Goal: Information Seeking & Learning: Learn about a topic

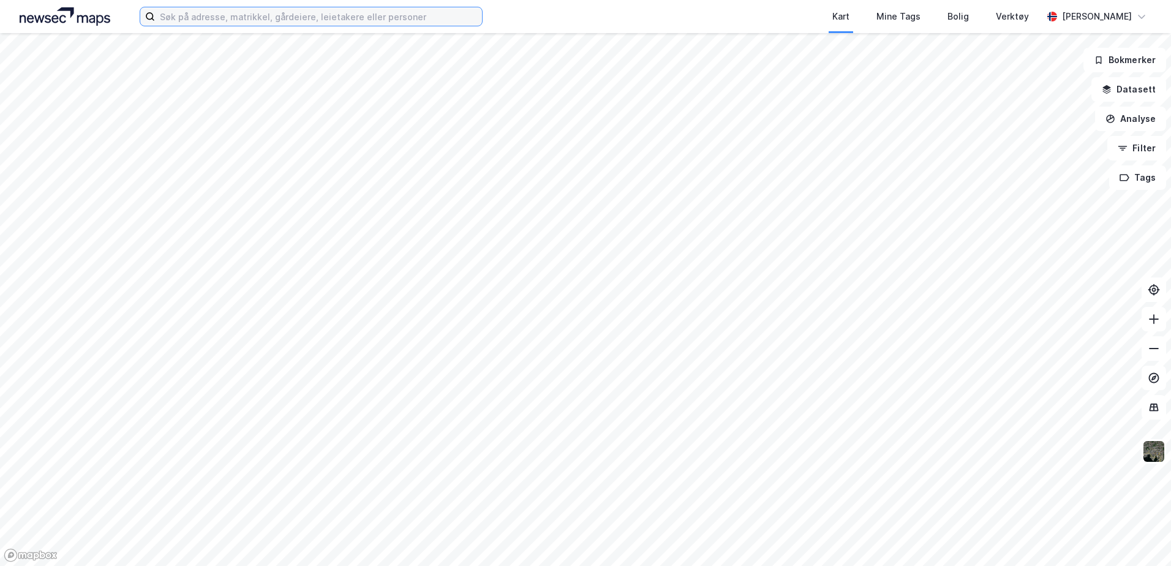
click at [212, 24] on input at bounding box center [318, 16] width 327 height 18
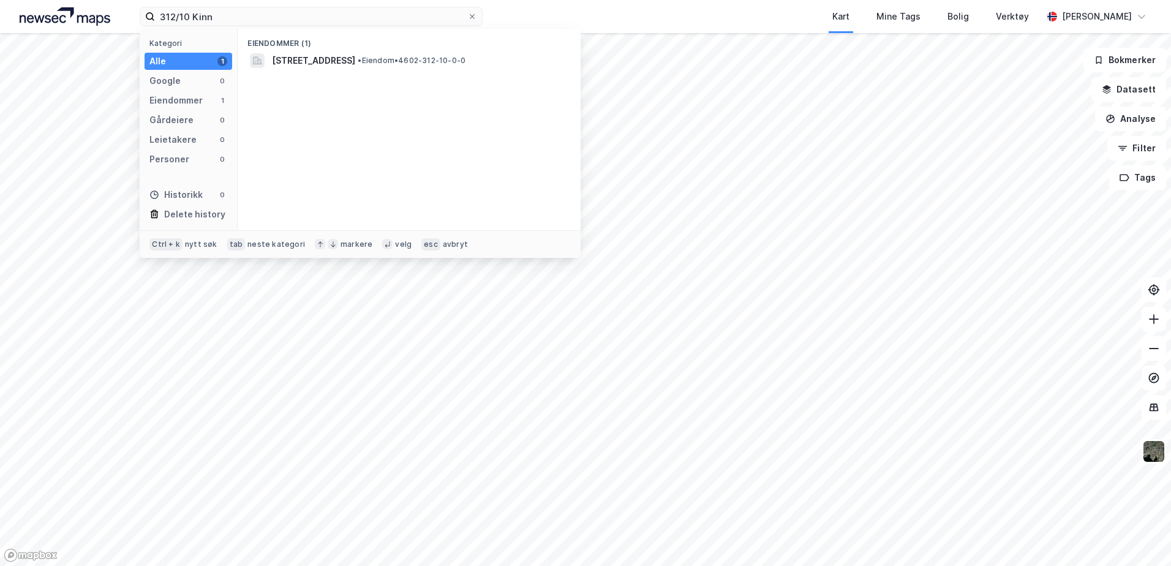
click at [335, 49] on div "Eiendommer (1)" at bounding box center [409, 40] width 343 height 22
click at [338, 56] on span "[STREET_ADDRESS]" at bounding box center [313, 60] width 83 height 15
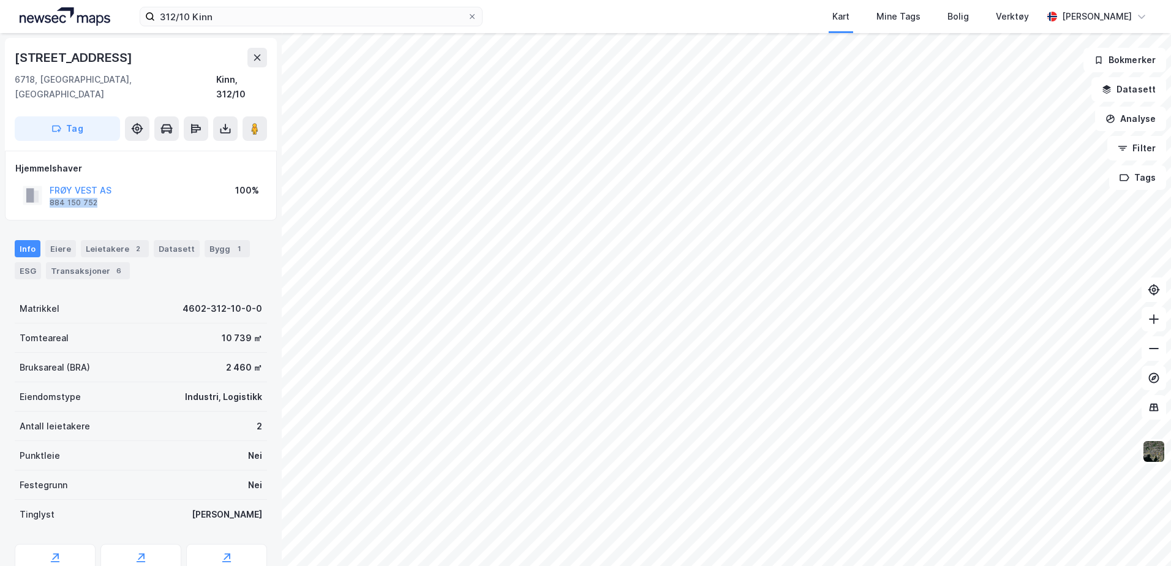
drag, startPoint x: 96, startPoint y: 186, endPoint x: 47, endPoint y: 191, distance: 49.2
click at [47, 191] on div "FRØY VEST AS 884 150 752" at bounding box center [67, 195] width 89 height 25
copy div "884 150 752"
click at [228, 127] on icon at bounding box center [225, 128] width 5 height 3
click at [215, 144] on div "Last ned grunnbok" at bounding box center [172, 153] width 131 height 20
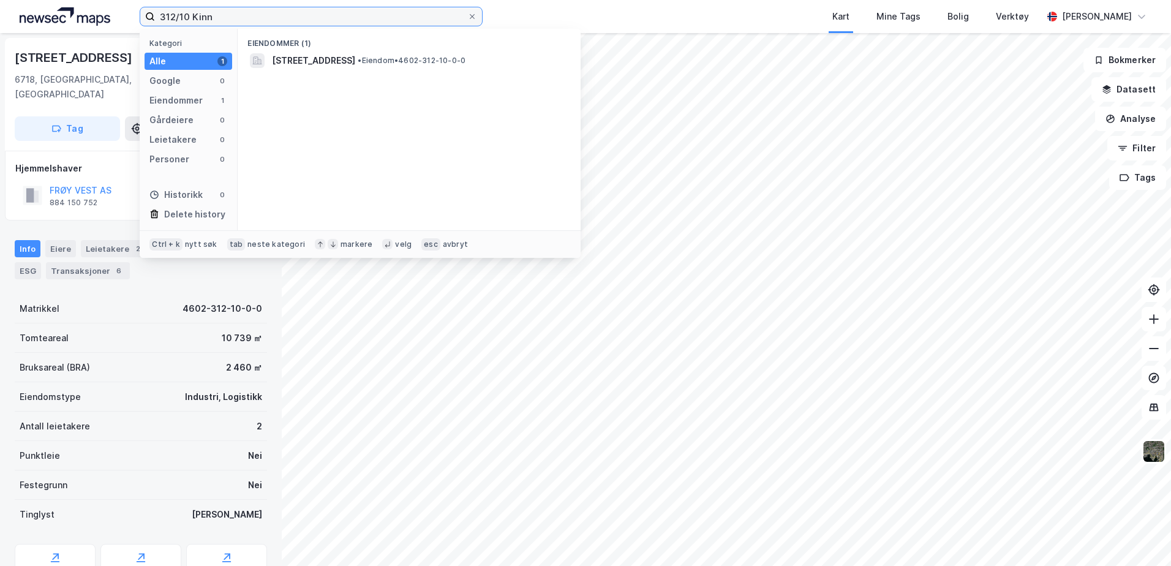
drag, startPoint x: 218, startPoint y: 16, endPoint x: 101, endPoint y: 15, distance: 116.4
click at [101, 15] on div "312/10 Kinn Kategori Alle 1 Google 0 Eiendommer 1 Gårdeiere 0 Leietakere 0 Pers…" at bounding box center [585, 16] width 1171 height 33
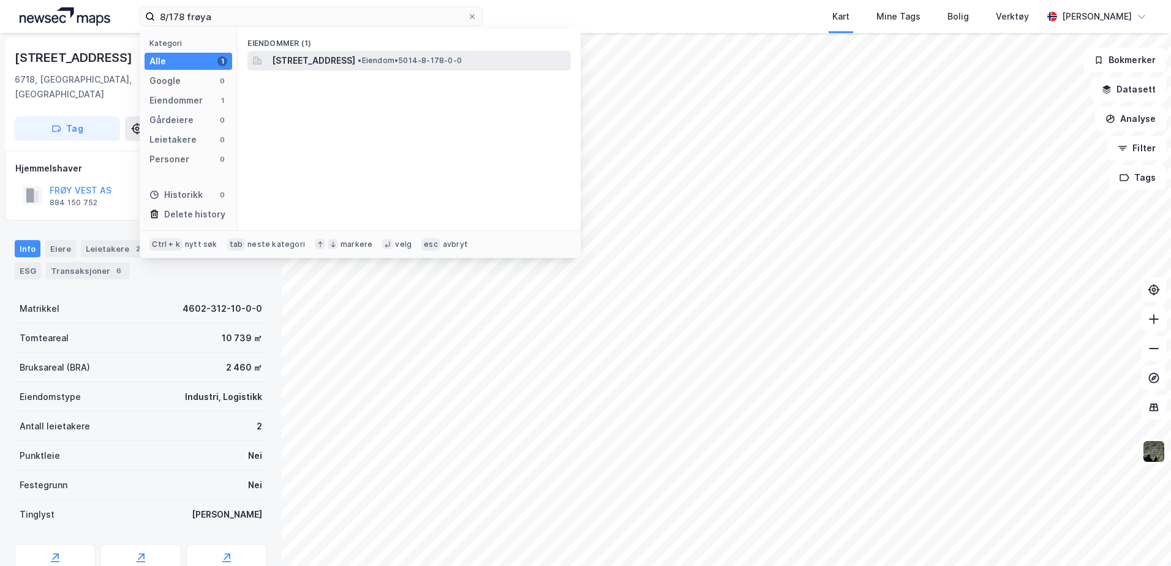
click at [355, 55] on span "[STREET_ADDRESS]" at bounding box center [313, 60] width 83 height 15
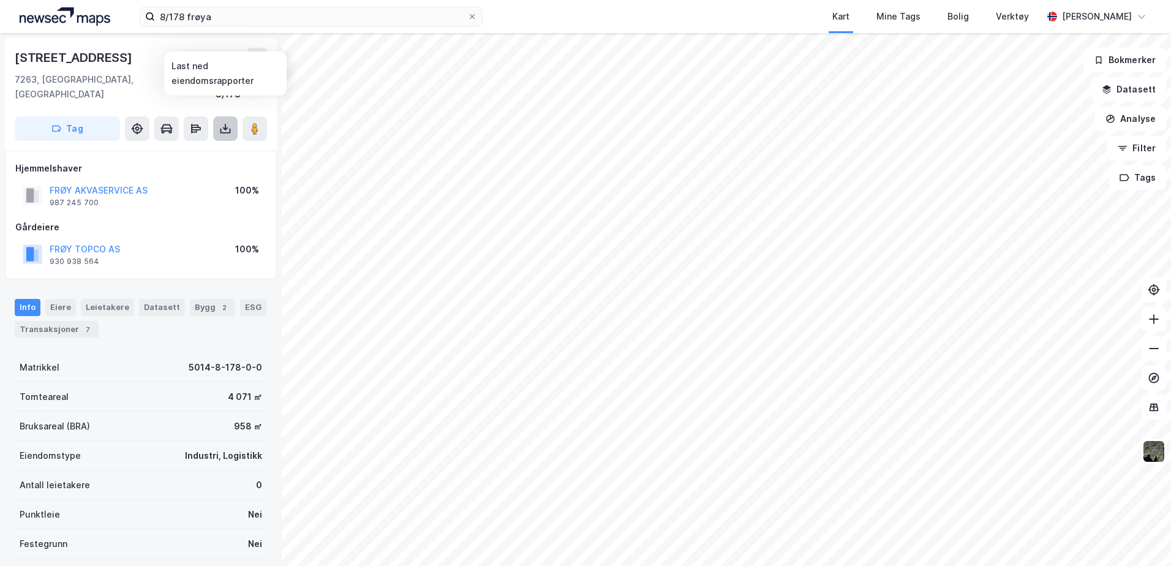
click at [214, 116] on button at bounding box center [225, 128] width 25 height 25
click at [197, 148] on div "Last ned grunnbok" at bounding box center [164, 153] width 71 height 10
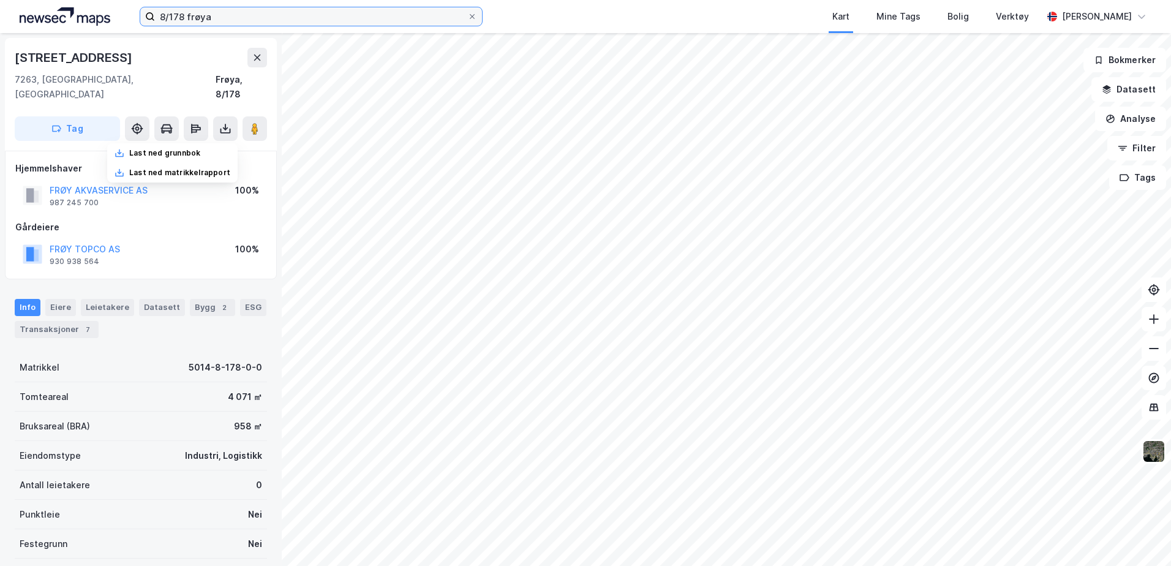
click at [204, 15] on input "8/178 frøya" at bounding box center [311, 16] width 312 height 18
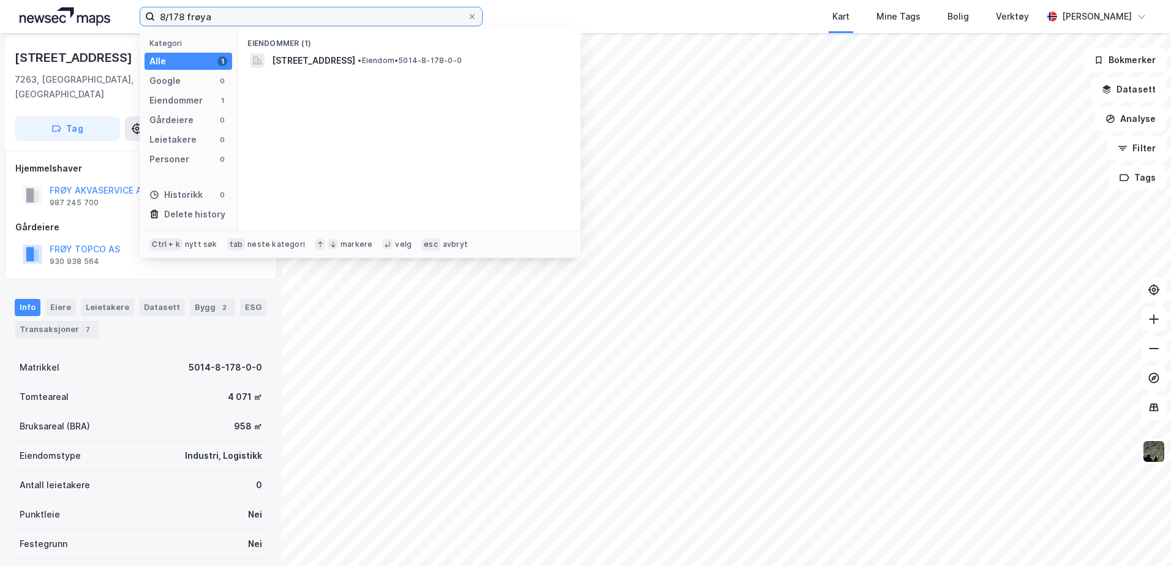
click at [204, 15] on input "8/178 frøya" at bounding box center [311, 16] width 312 height 18
drag, startPoint x: 189, startPoint y: 13, endPoint x: 135, endPoint y: 10, distance: 54.0
click at [135, 10] on div "8/178 48/184 Kategori Alle 0 Google 0 Eiendommer 0 Gårdeiere 0 Leietakere 0 Per…" at bounding box center [585, 16] width 1171 height 33
click at [250, 18] on input "48/184" at bounding box center [311, 16] width 312 height 18
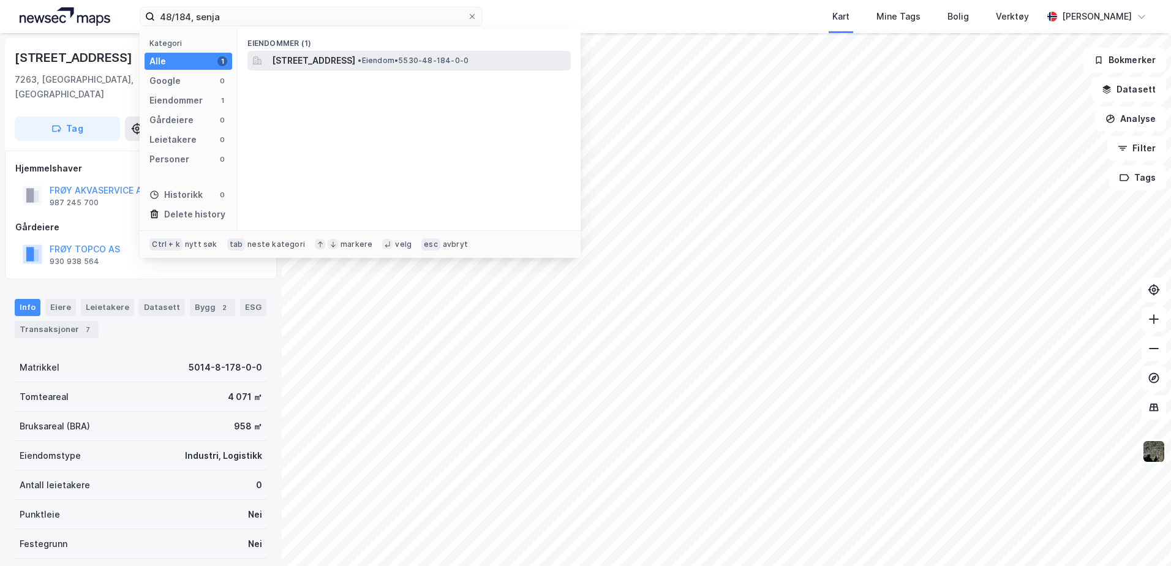
click at [350, 55] on span "[STREET_ADDRESS]" at bounding box center [313, 60] width 83 height 15
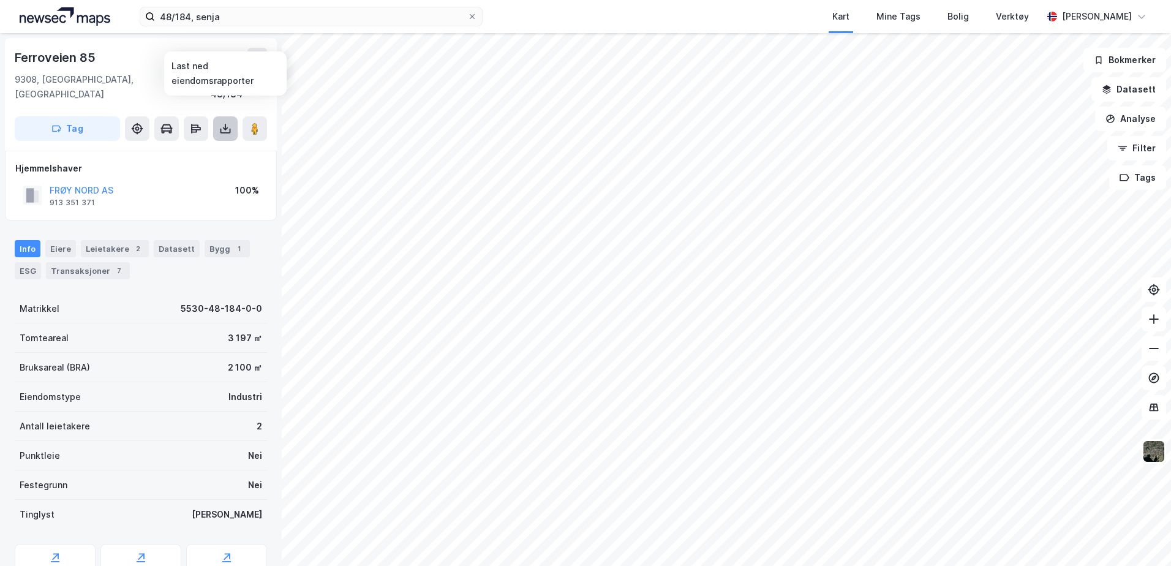
click at [228, 122] on button at bounding box center [225, 128] width 25 height 25
click at [218, 143] on div "Last ned grunnbok" at bounding box center [172, 153] width 131 height 20
click at [113, 240] on div "Leietakere 2" at bounding box center [115, 248] width 68 height 17
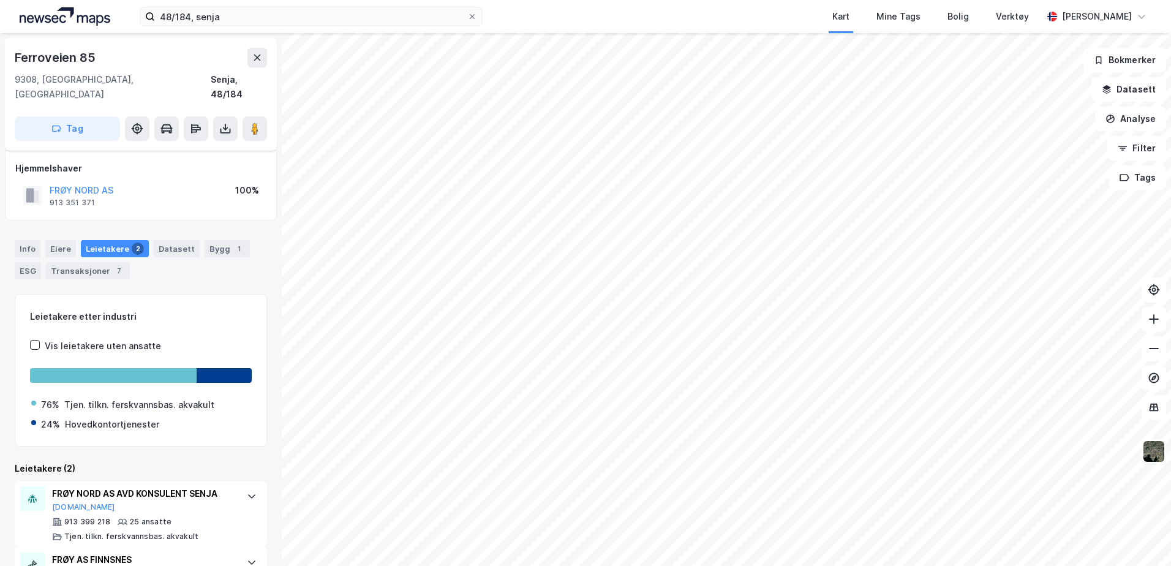
scroll to position [47, 0]
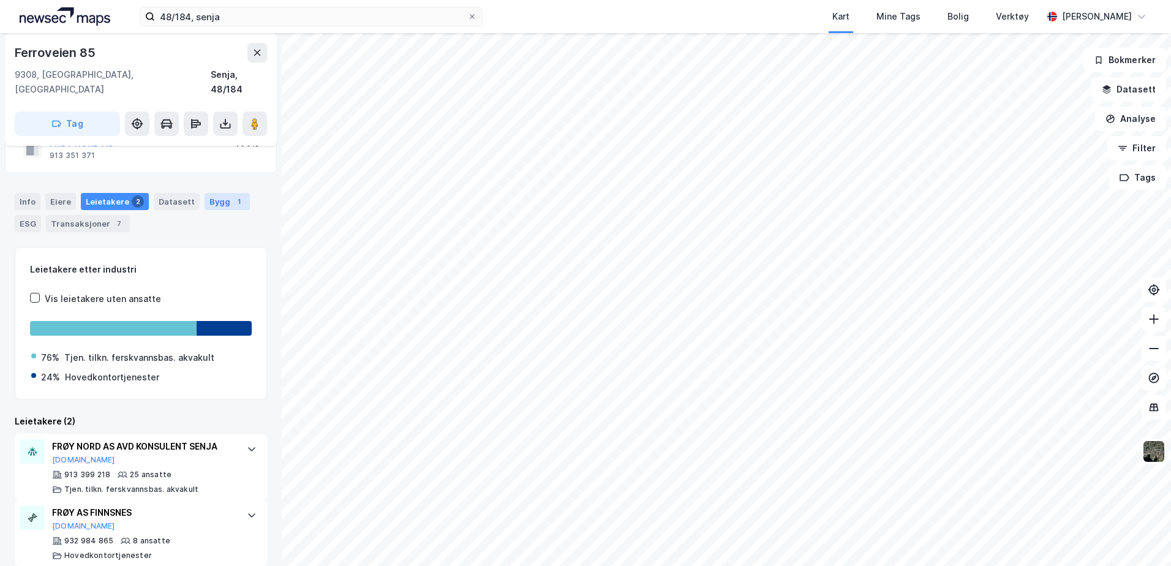
click at [209, 193] on div "Bygg 1" at bounding box center [227, 201] width 45 height 17
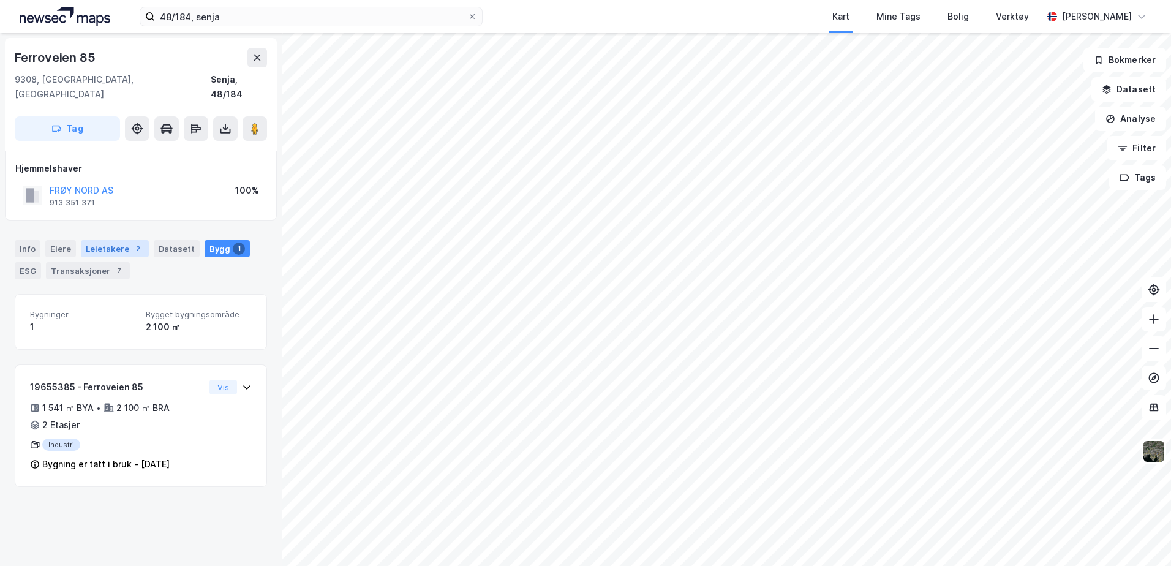
click at [132, 243] on div "2" at bounding box center [138, 249] width 12 height 12
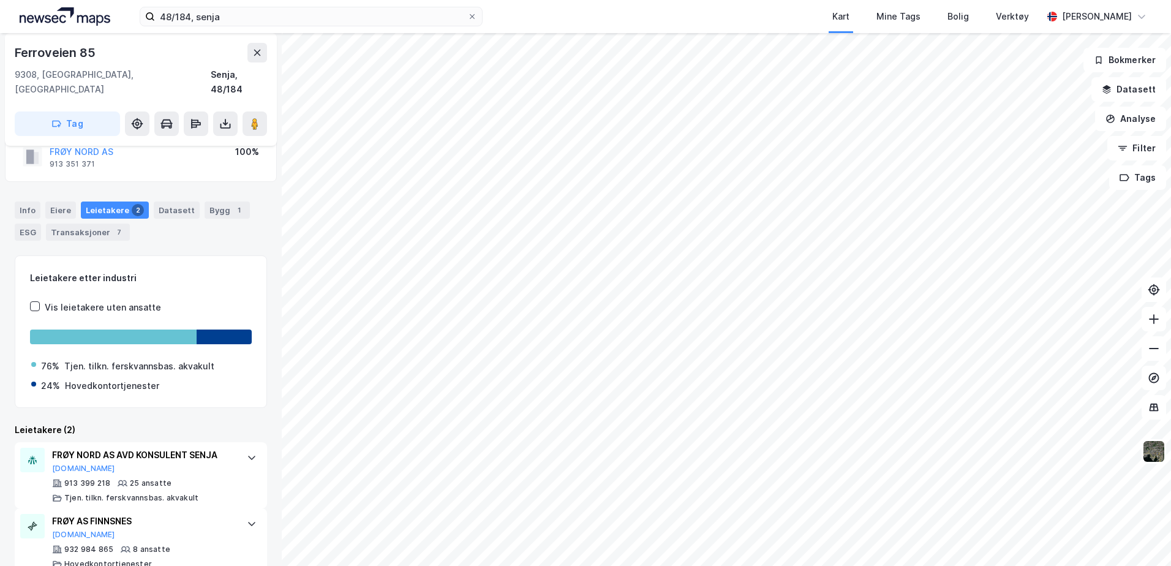
scroll to position [47, 0]
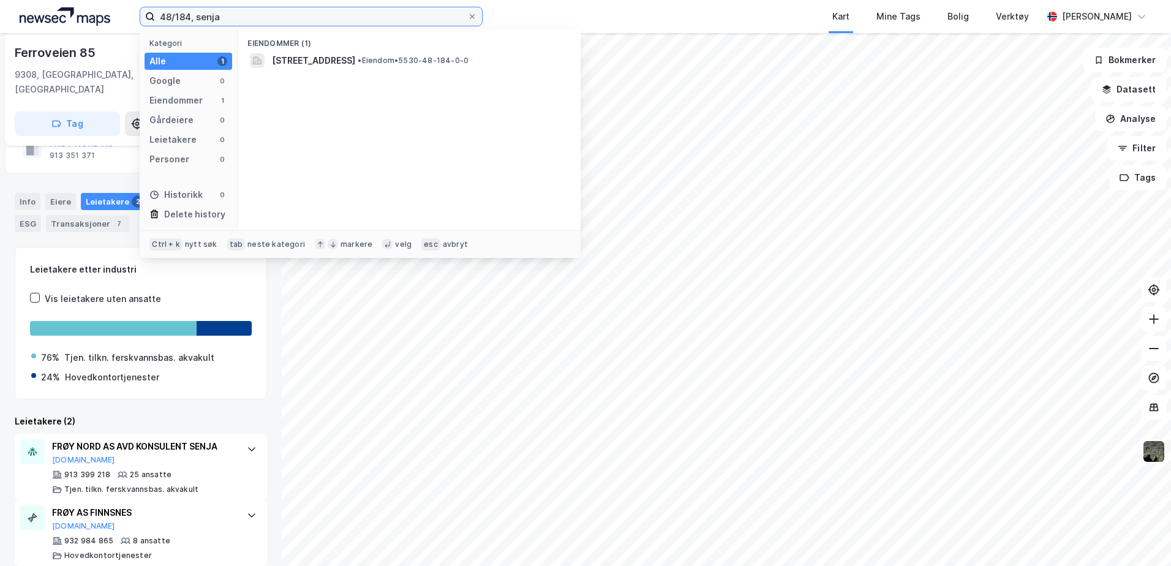
drag, startPoint x: 150, startPoint y: 9, endPoint x: 164, endPoint y: 4, distance: 14.7
click at [81, 9] on div "48/184, senja Kategori Alle 1 Google 0 Eiendommer 1 Gårdeiere 0 Leietakere 0 Pe…" at bounding box center [585, 16] width 1171 height 33
click at [231, 15] on input "48/184, senja" at bounding box center [311, 16] width 312 height 18
drag, startPoint x: 239, startPoint y: 15, endPoint x: 138, endPoint y: 15, distance: 101.1
click at [138, 15] on div "48/184, senja Kategori Alle 1 Google 0 Eiendommer 1 Gårdeiere 0 Leietakere 0 Pe…" at bounding box center [585, 16] width 1171 height 33
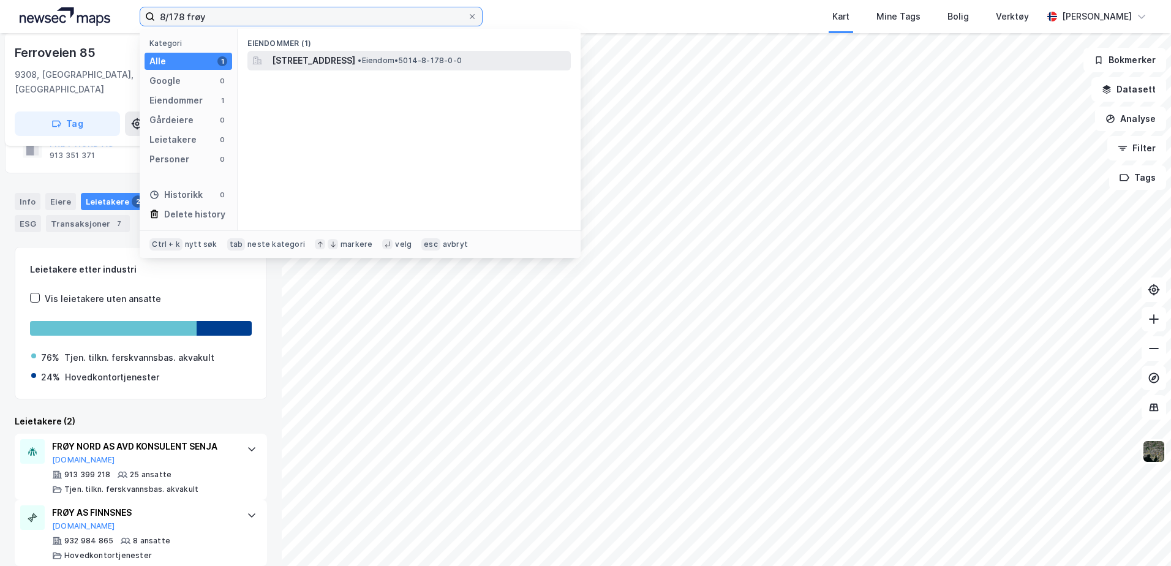
type input "8/178 frøy"
click at [355, 59] on span "[STREET_ADDRESS]" at bounding box center [313, 60] width 83 height 15
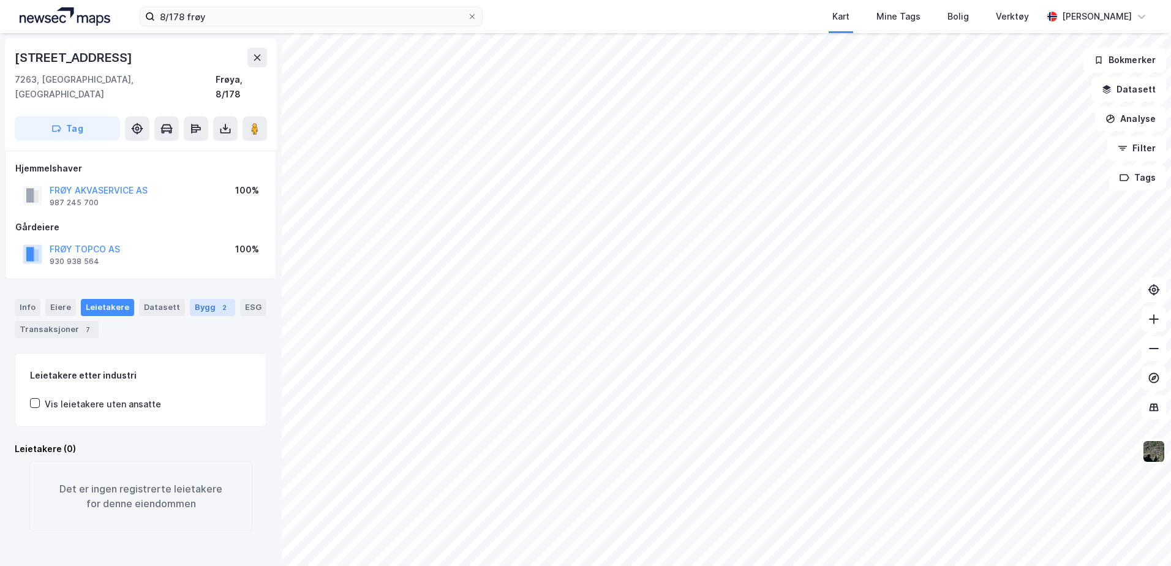
click at [202, 299] on div "Bygg 2" at bounding box center [212, 307] width 45 height 17
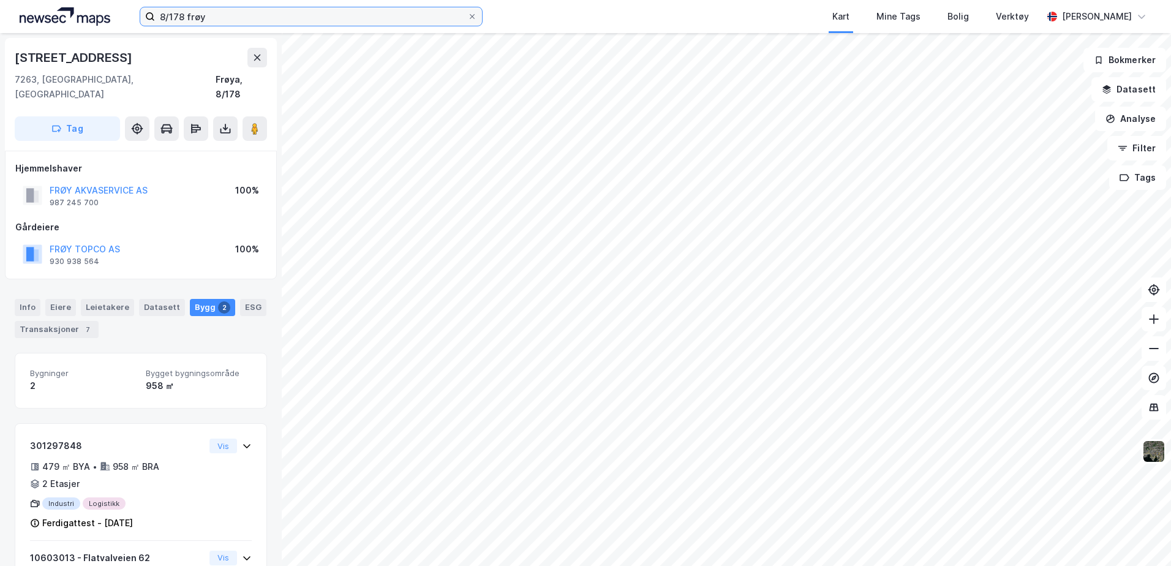
drag, startPoint x: 214, startPoint y: 18, endPoint x: 42, endPoint y: -11, distance: 174.1
click at [42, 0] on html "8/178 frøy Kart Mine Tags Bolig Verktøy [PERSON_NAME] Flatvalveien 62 7263, [GE…" at bounding box center [585, 283] width 1171 height 566
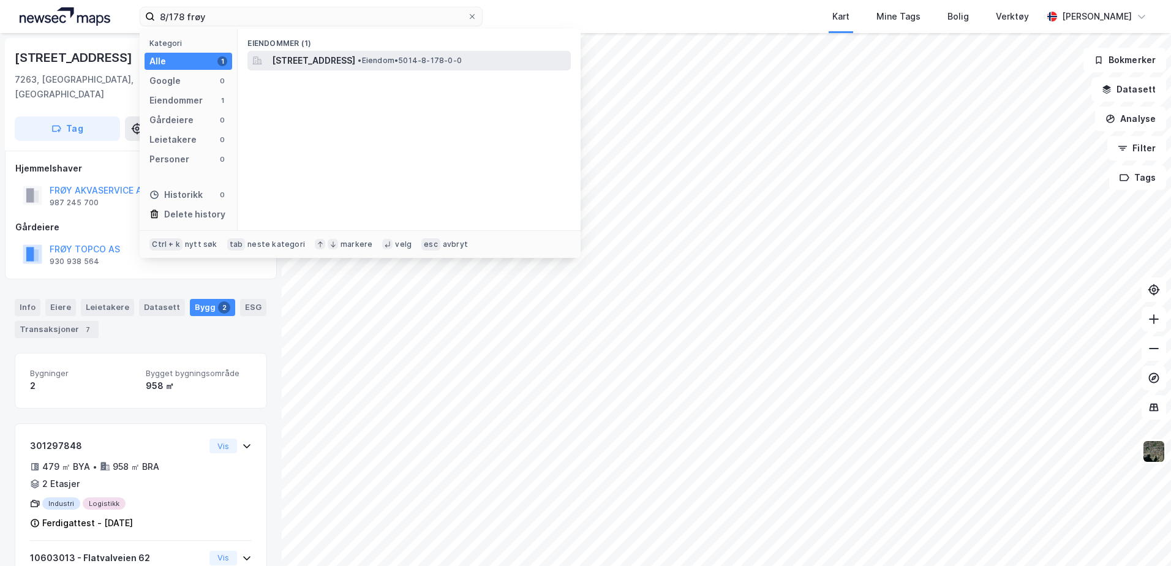
click at [355, 62] on span "[STREET_ADDRESS]" at bounding box center [313, 60] width 83 height 15
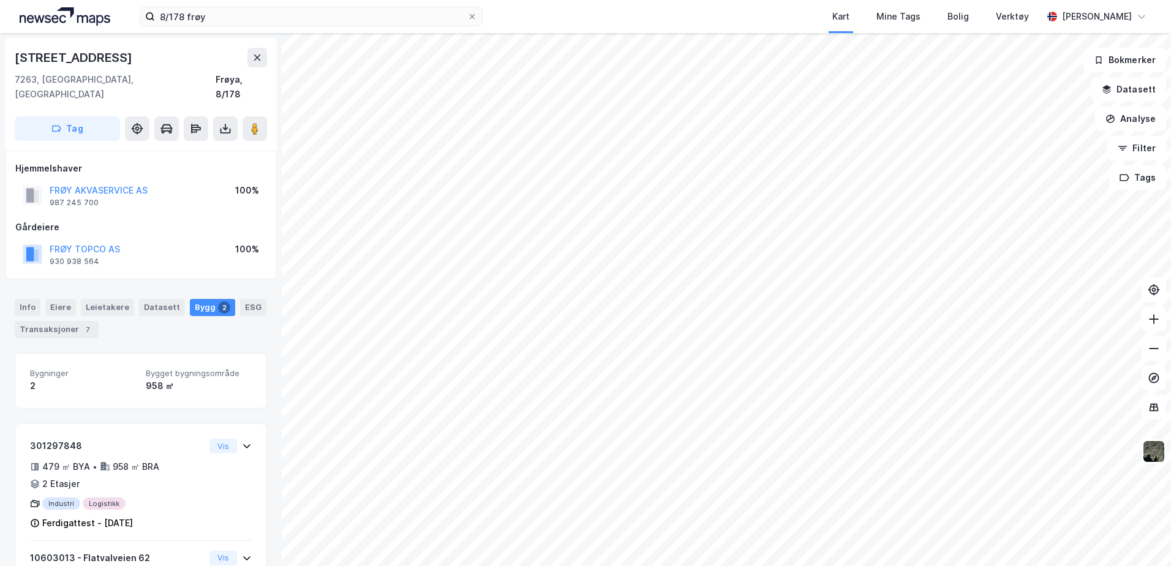
scroll to position [2, 0]
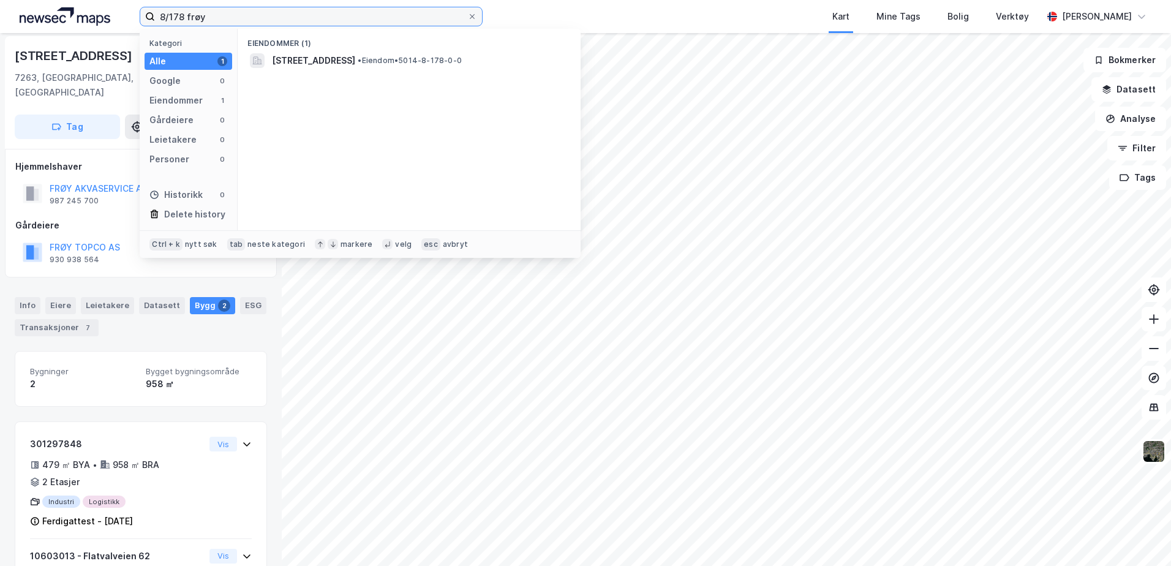
drag, startPoint x: 208, startPoint y: 15, endPoint x: 167, endPoint y: 12, distance: 41.2
click at [152, 15] on label "8/178 frøy" at bounding box center [311, 17] width 343 height 20
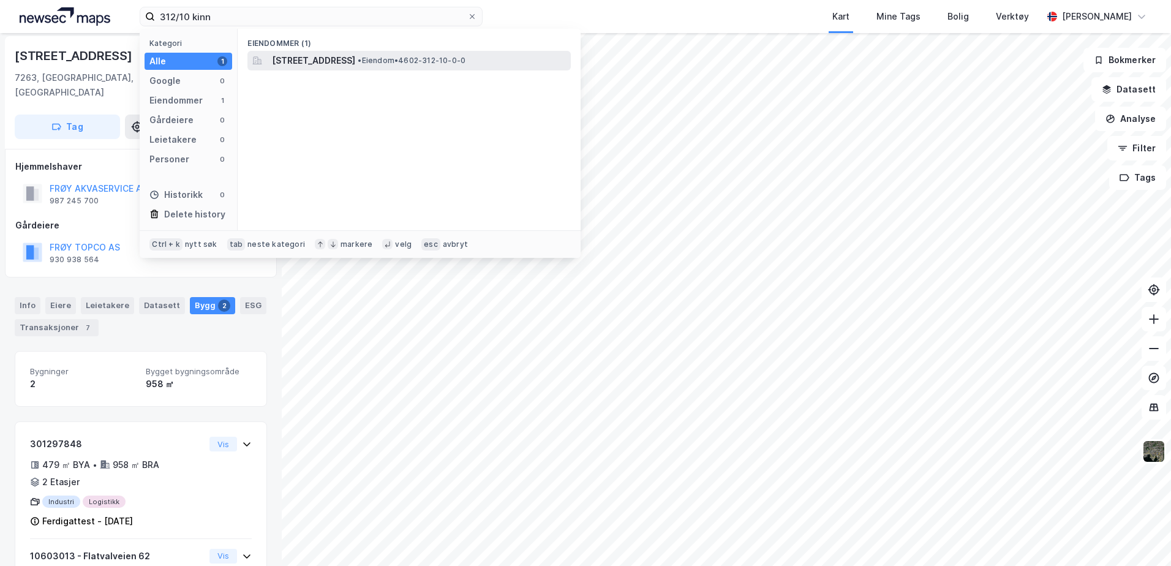
click at [355, 56] on span "[STREET_ADDRESS]" at bounding box center [313, 60] width 83 height 15
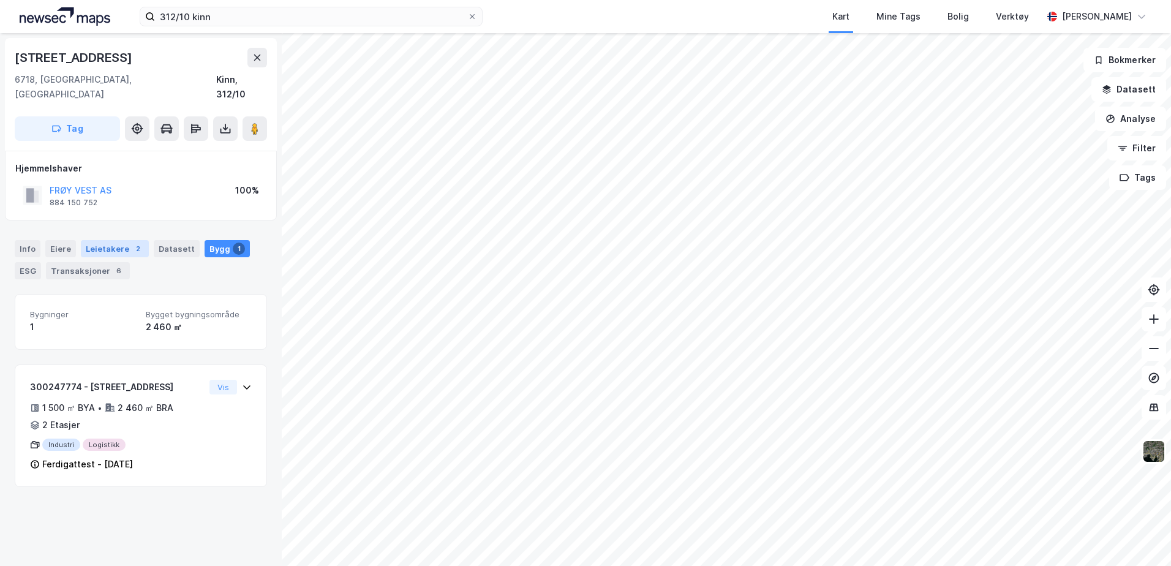
click at [108, 240] on div "Leietakere 2" at bounding box center [115, 248] width 68 height 17
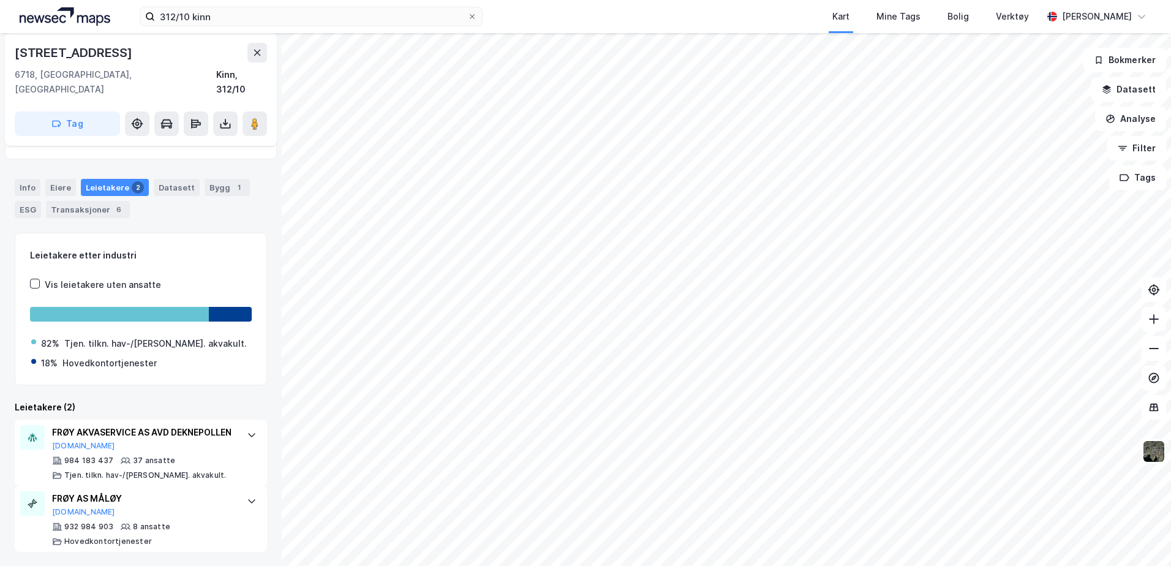
scroll to position [62, 0]
drag, startPoint x: 112, startPoint y: 460, endPoint x: 59, endPoint y: 461, distance: 52.7
click at [59, 461] on div "984 183 437 37 ansatte Tjen. tilkn. hav-/[PERSON_NAME]. akvakult." at bounding box center [143, 467] width 183 height 25
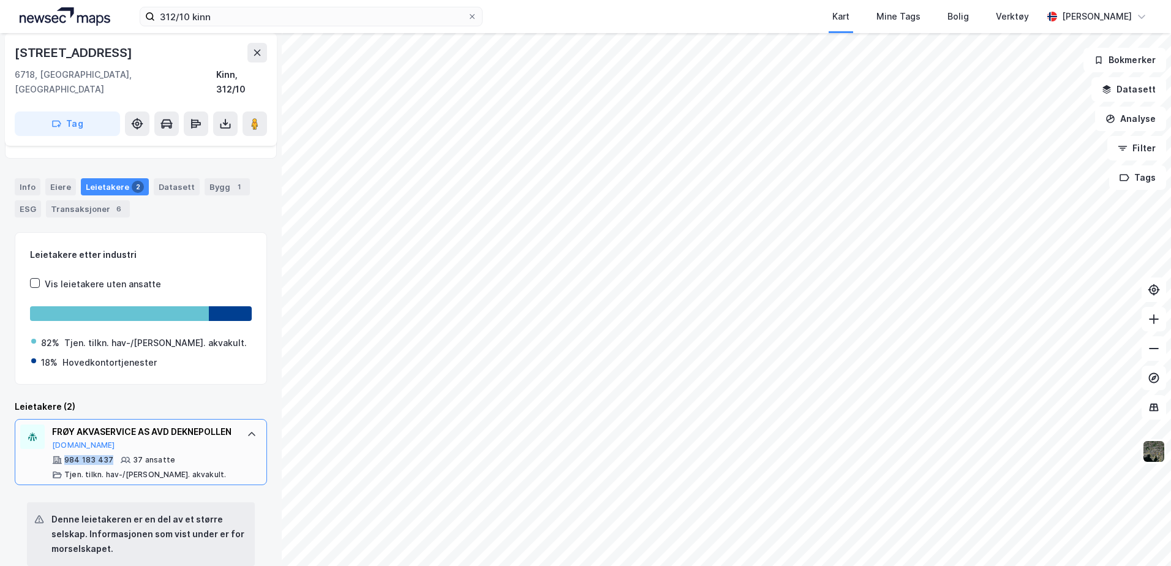
copy div "984 183 437"
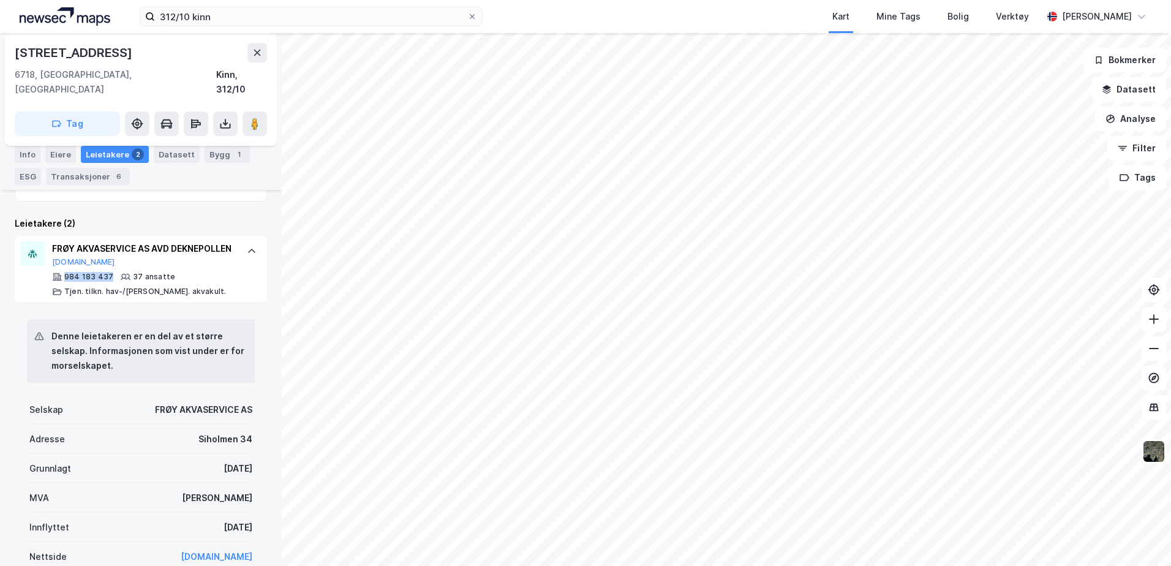
scroll to position [246, 0]
click at [247, 246] on icon at bounding box center [252, 251] width 10 height 10
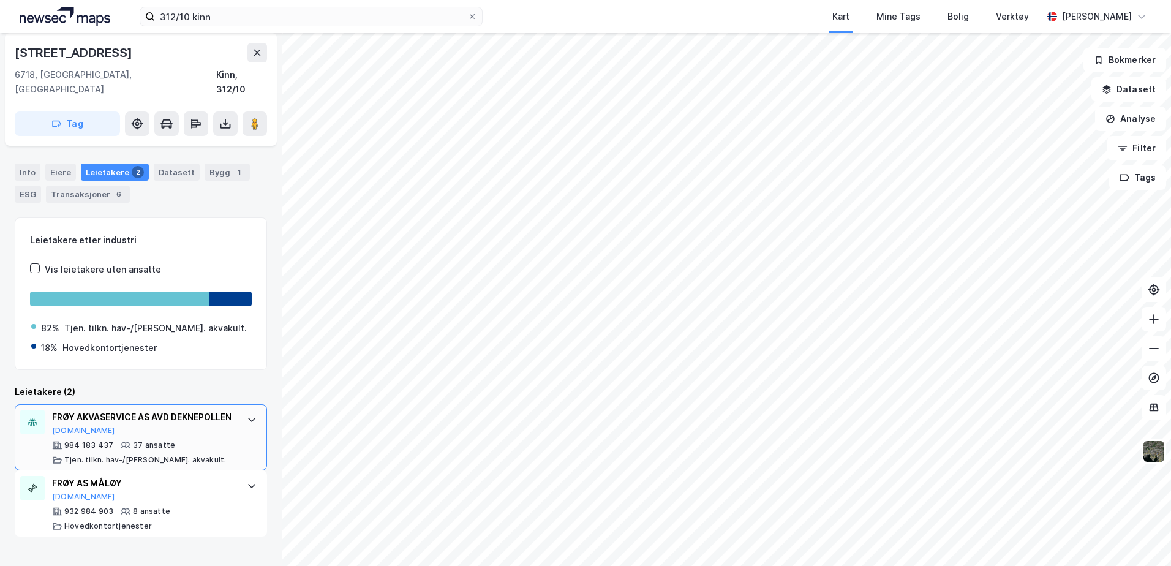
scroll to position [62, 0]
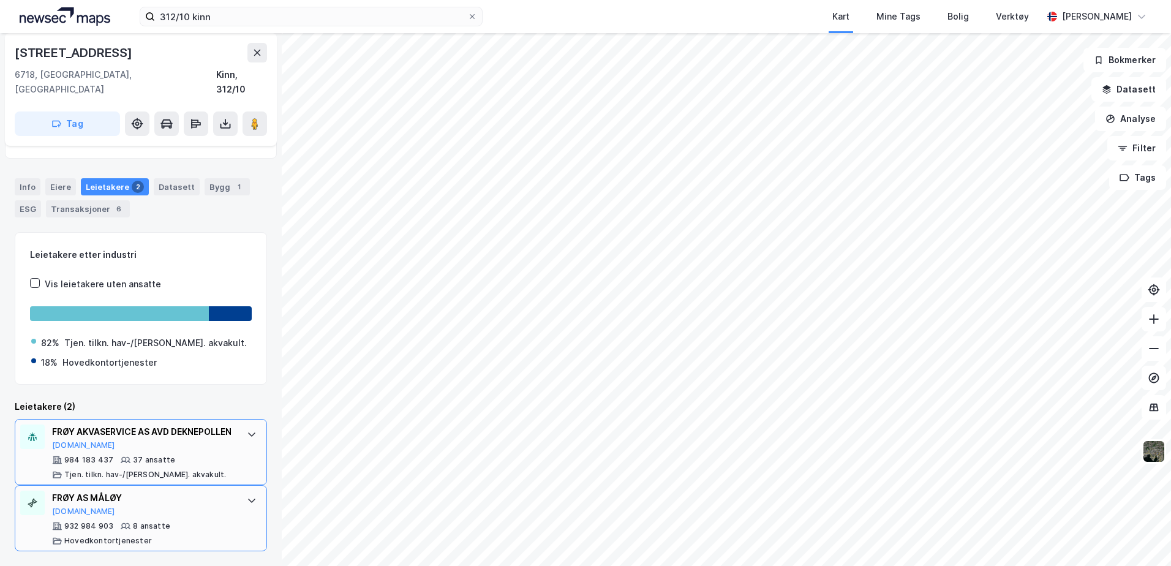
click at [242, 505] on div at bounding box center [252, 501] width 20 height 20
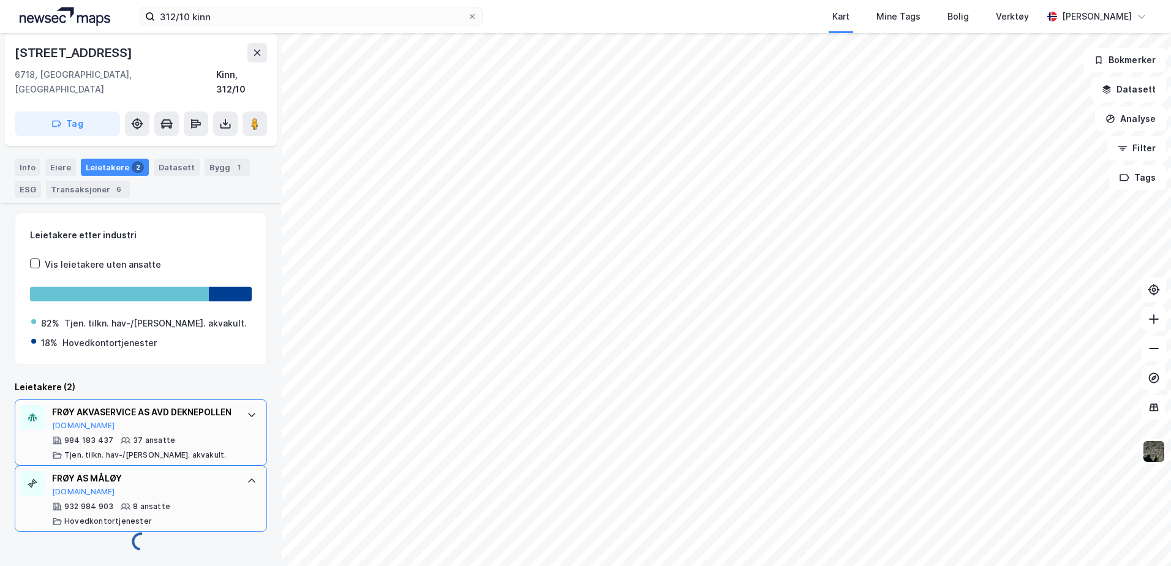
scroll to position [246, 0]
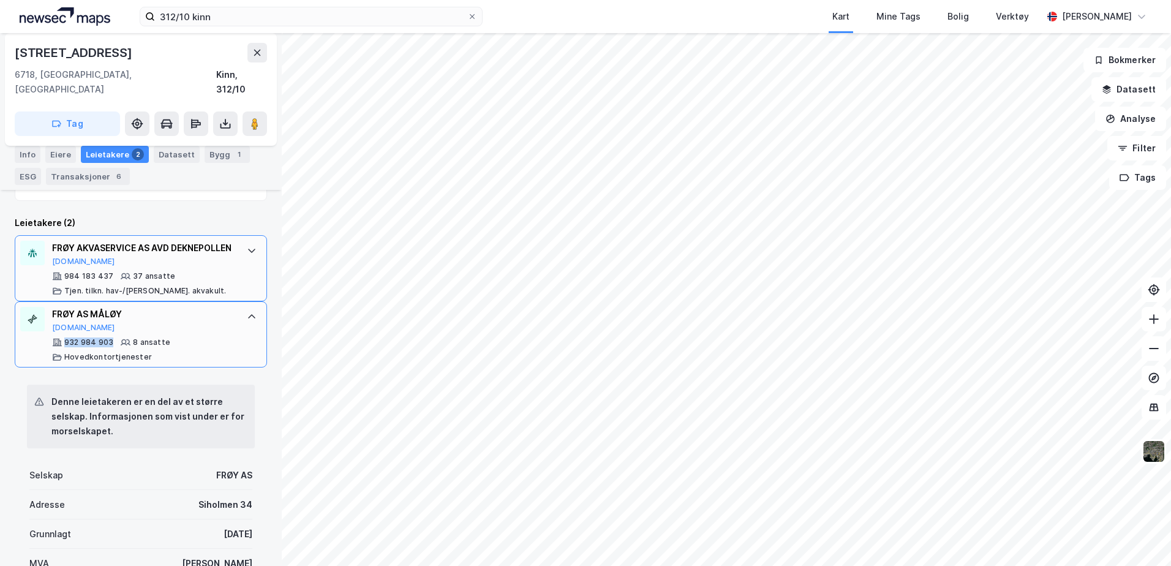
drag, startPoint x: 112, startPoint y: 340, endPoint x: 66, endPoint y: 339, distance: 45.4
click at [66, 339] on div "932 984 903" at bounding box center [88, 343] width 49 height 10
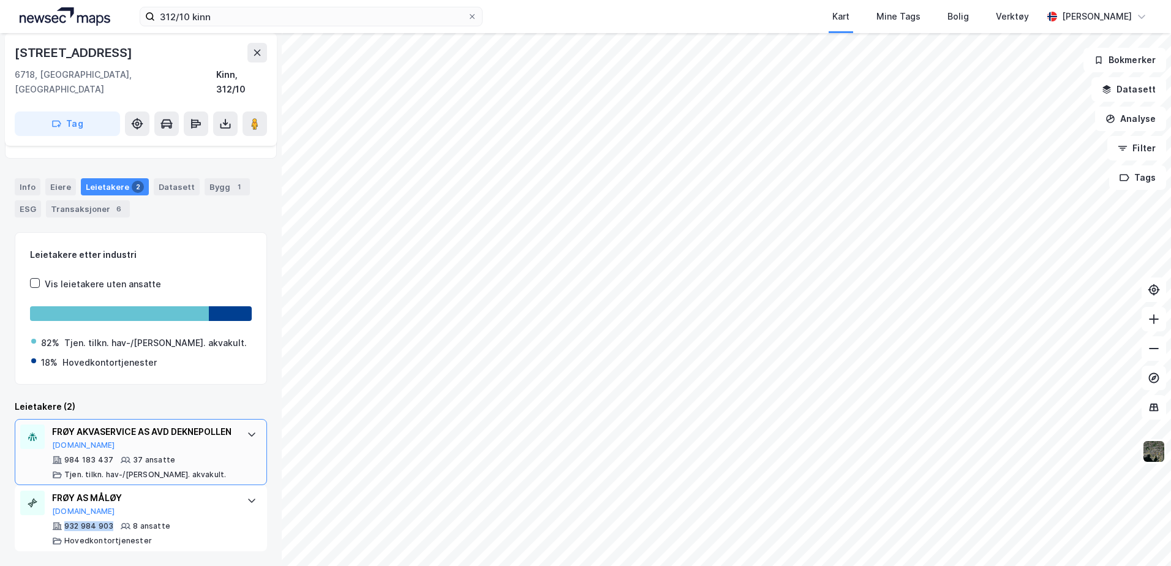
copy div "932 984 903"
click at [26, 0] on html "312/10 kinn Kart Mine Tags Bolig Verktøy [PERSON_NAME] Evjevegen 84 6718, [GEOG…" at bounding box center [585, 283] width 1171 height 566
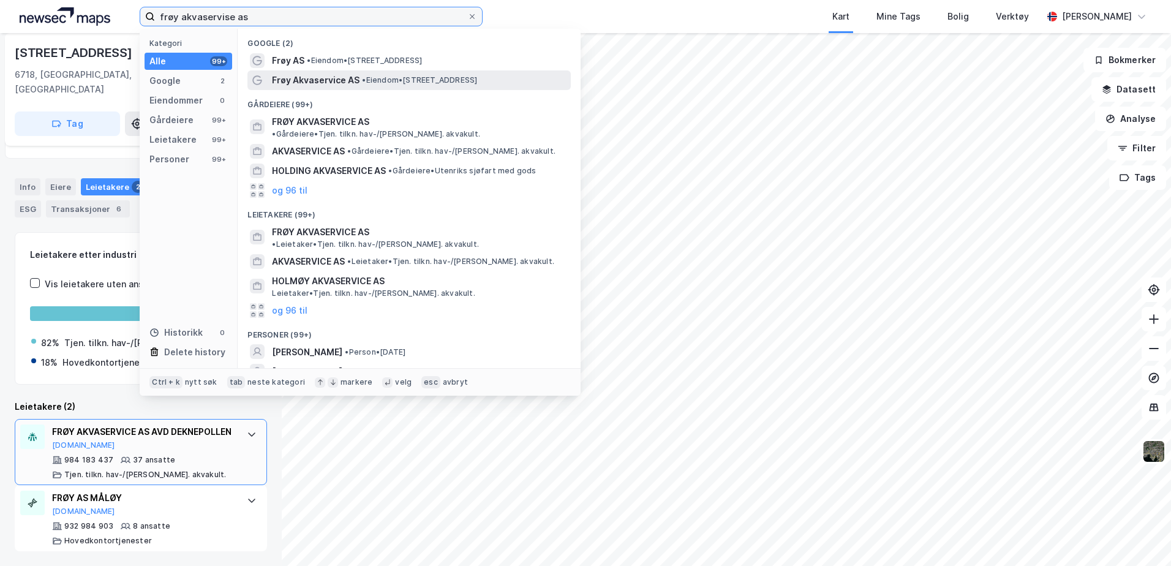
type input "frøy akvaservise as"
click at [310, 74] on span "Frøy Akvaservice AS" at bounding box center [316, 80] width 88 height 15
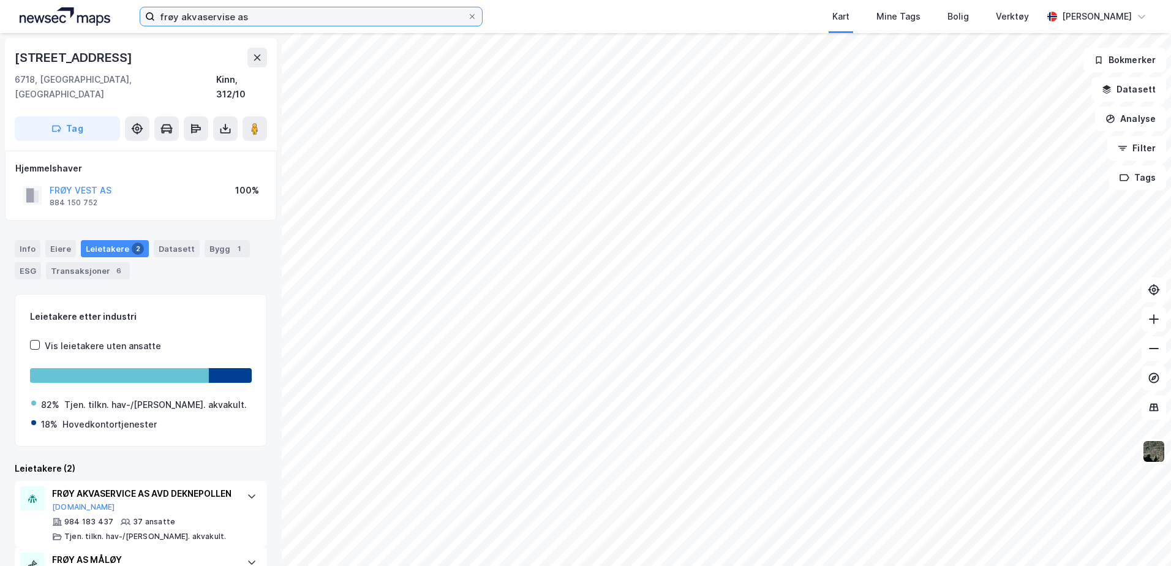
click at [254, 10] on input "frøy akvaservise as" at bounding box center [311, 16] width 312 height 18
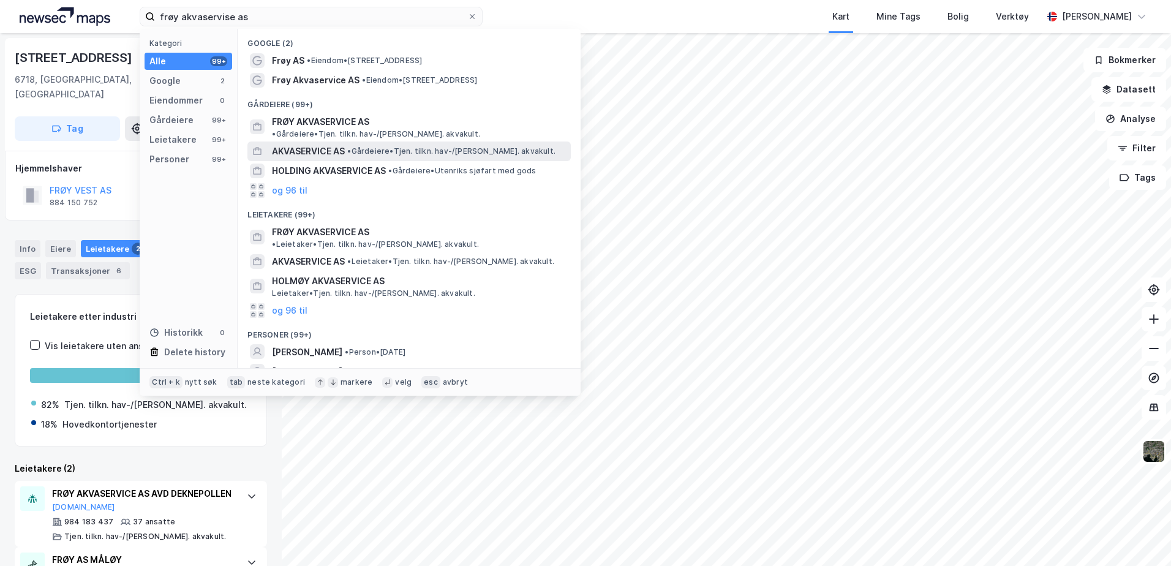
click at [327, 144] on span "AKVASERVICE AS" at bounding box center [308, 151] width 73 height 15
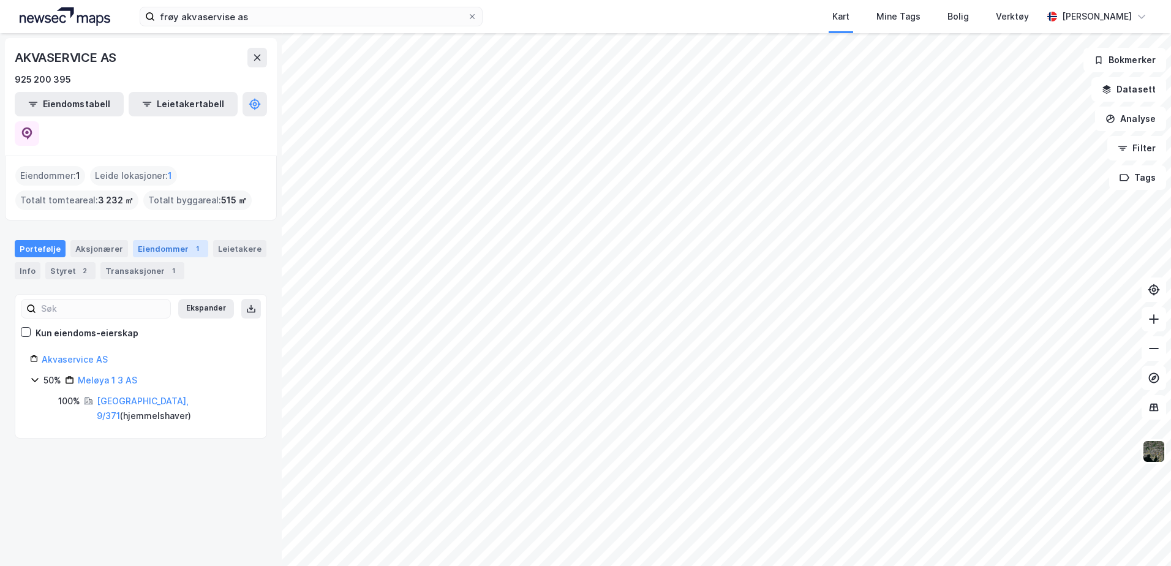
click at [146, 240] on div "Eiendommer 1" at bounding box center [170, 248] width 75 height 17
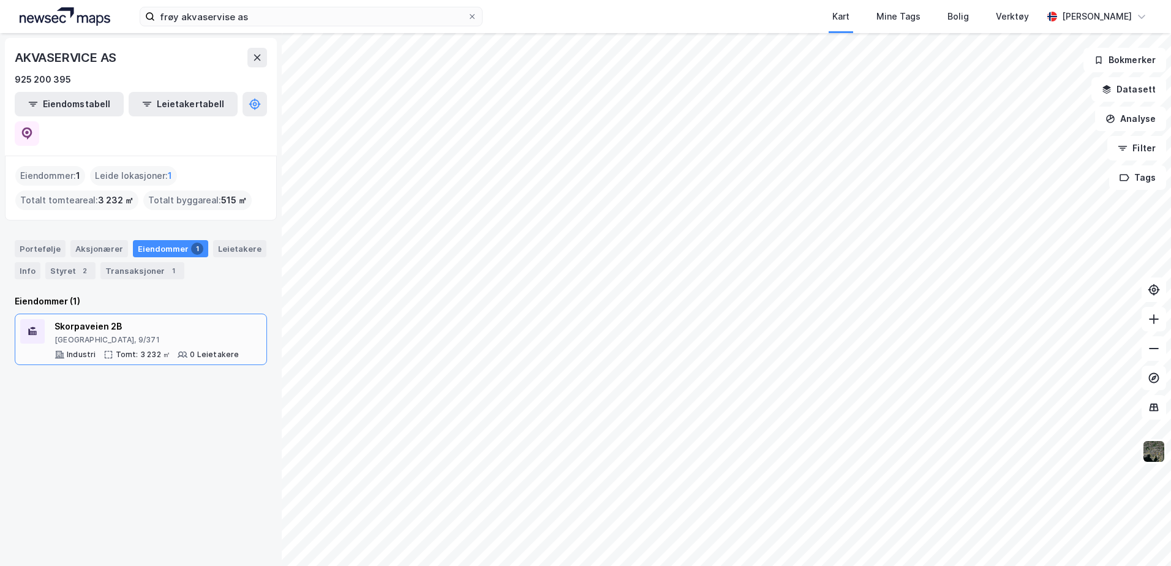
click at [121, 335] on div "[GEOGRAPHIC_DATA], 9/371" at bounding box center [147, 340] width 185 height 10
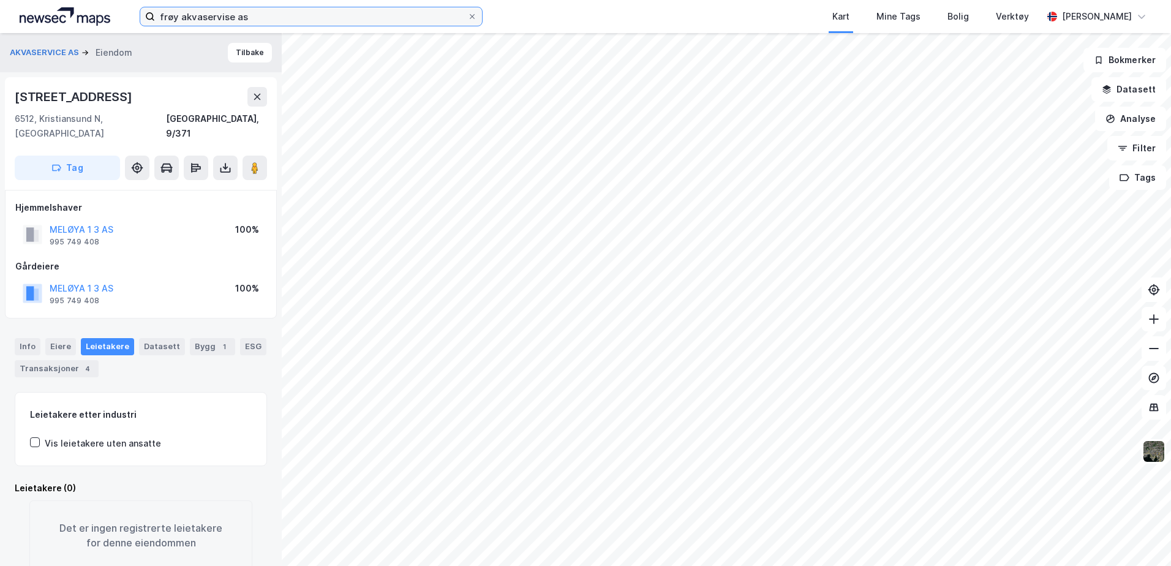
click at [257, 10] on input "frøy akvaservise as" at bounding box center [311, 16] width 312 height 18
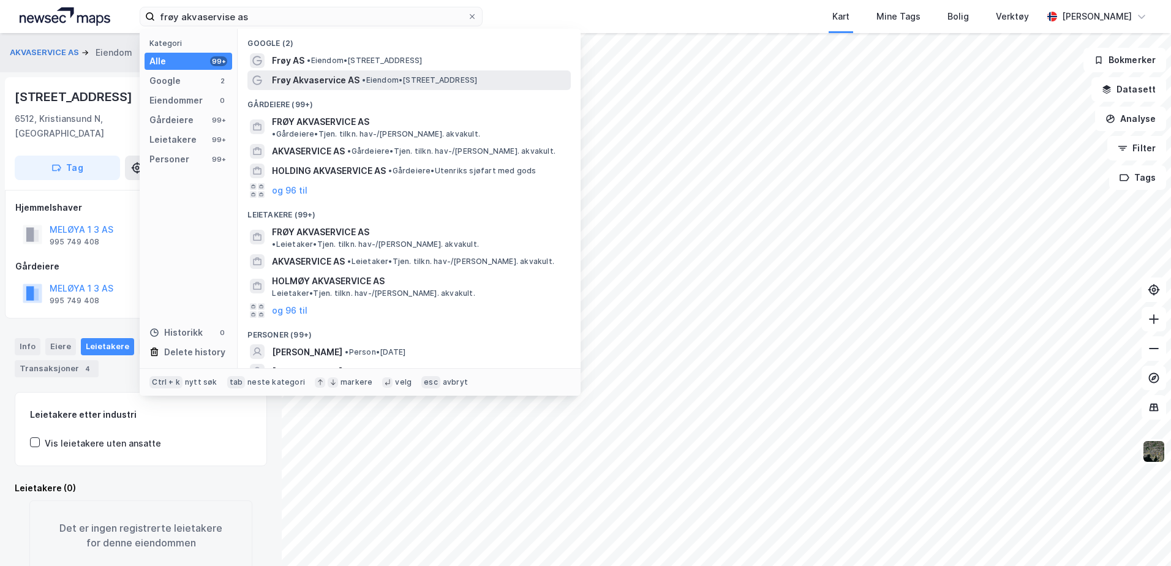
click at [305, 80] on span "Frøy Akvaservice AS" at bounding box center [316, 80] width 88 height 15
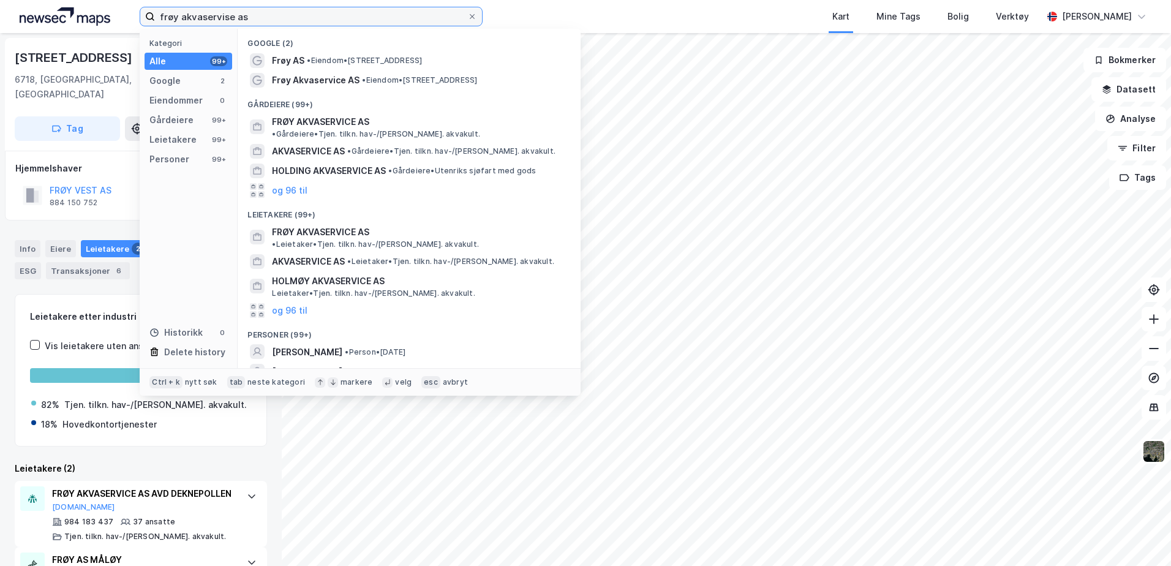
click at [291, 15] on input "frøy akvaservise as" at bounding box center [311, 16] width 312 height 18
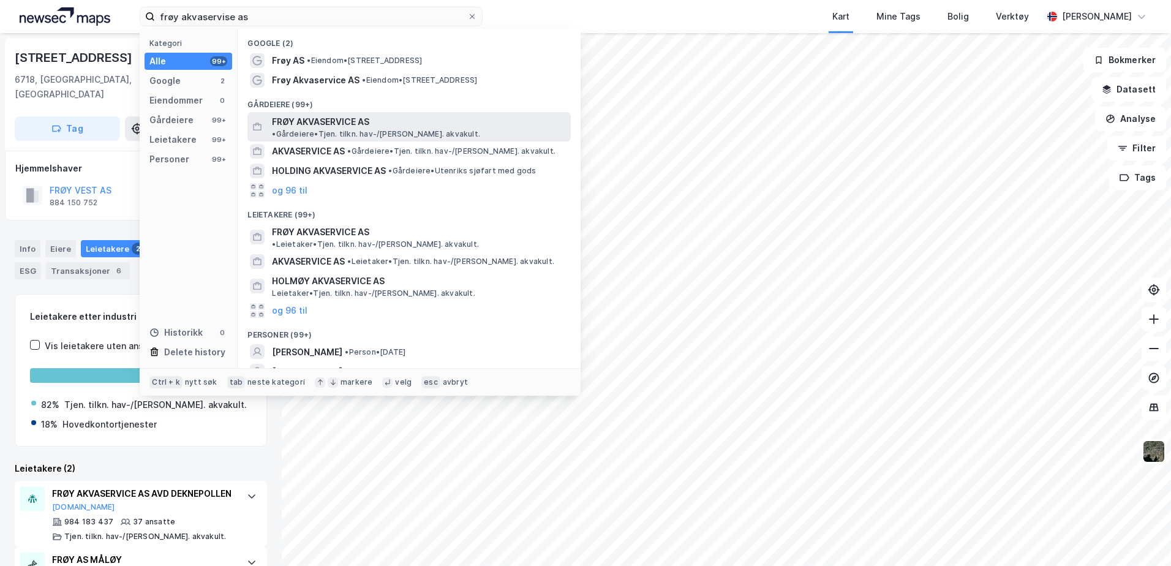
click at [325, 121] on span "FRØY AKVASERVICE AS" at bounding box center [320, 122] width 97 height 15
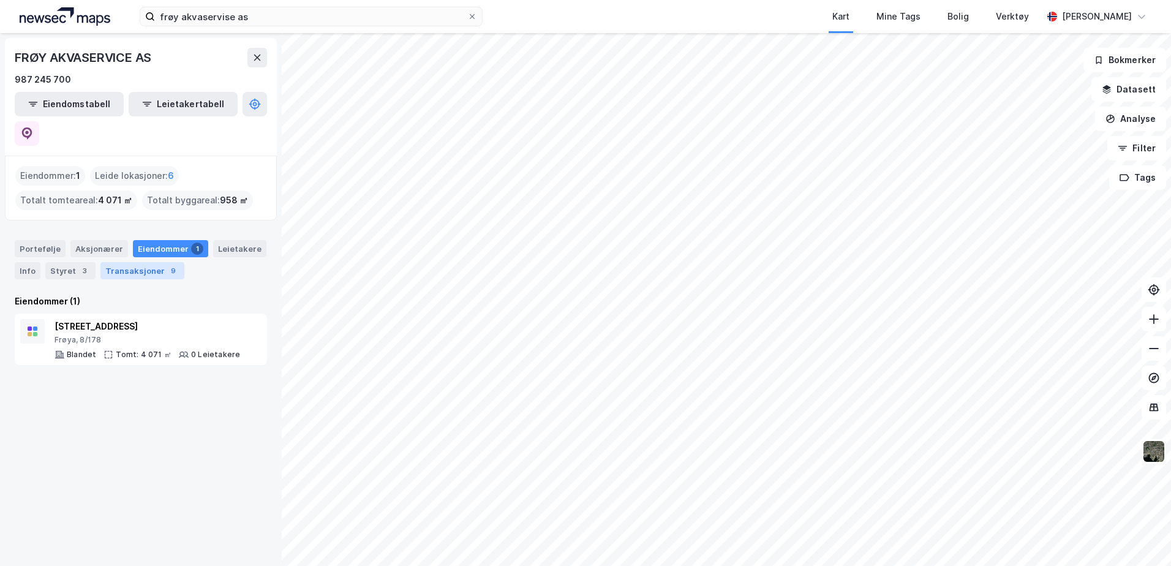
click at [106, 262] on div "Transaksjoner 9" at bounding box center [142, 270] width 84 height 17
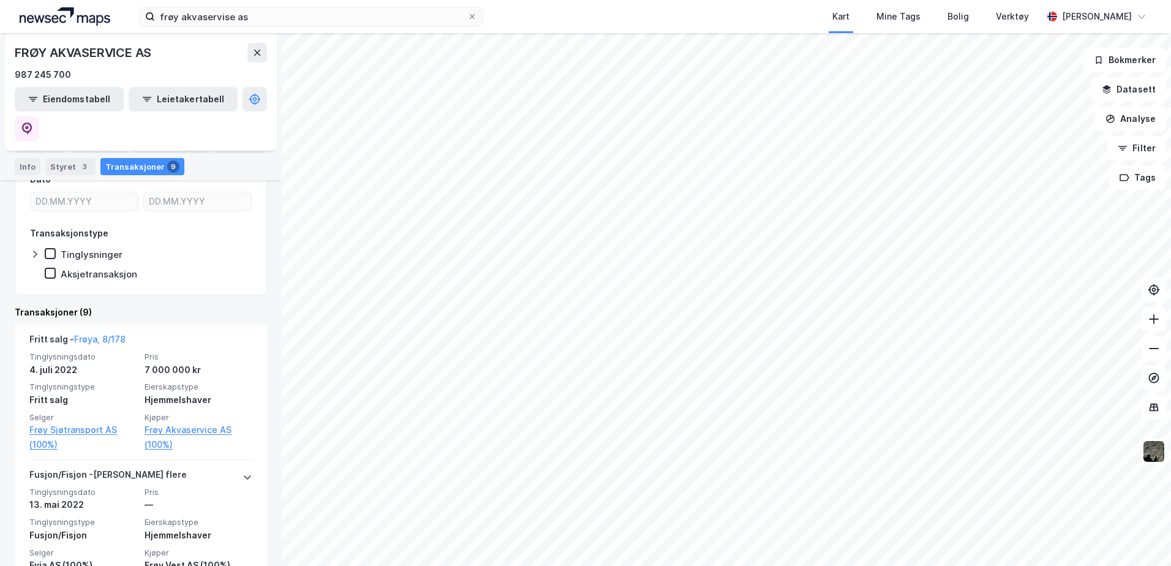
scroll to position [245, 0]
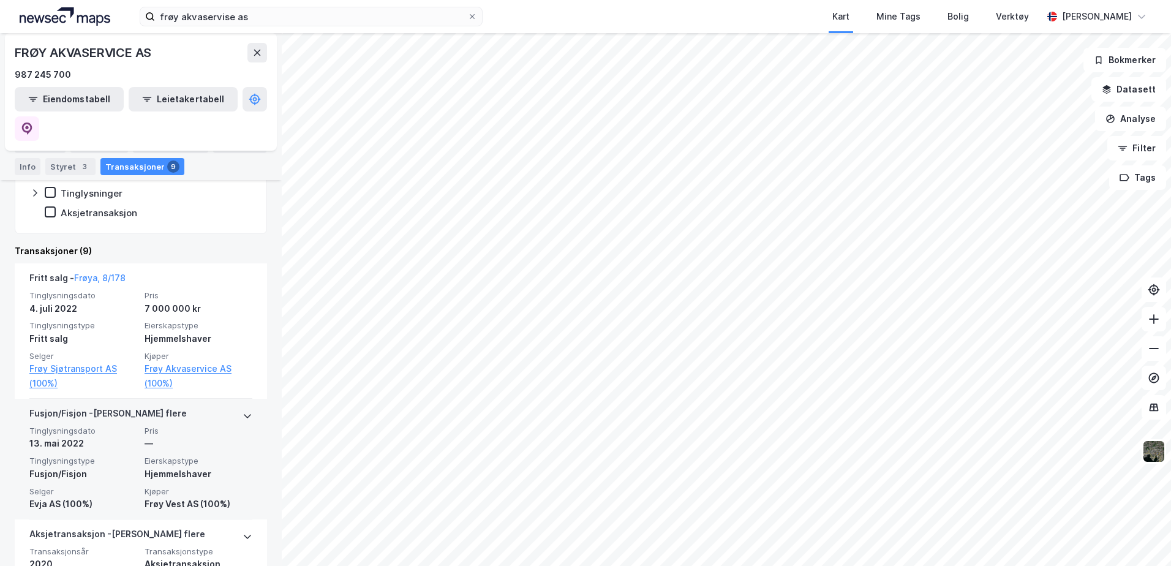
click at [243, 411] on icon at bounding box center [248, 416] width 10 height 10
